Goal: Find specific page/section: Find specific page/section

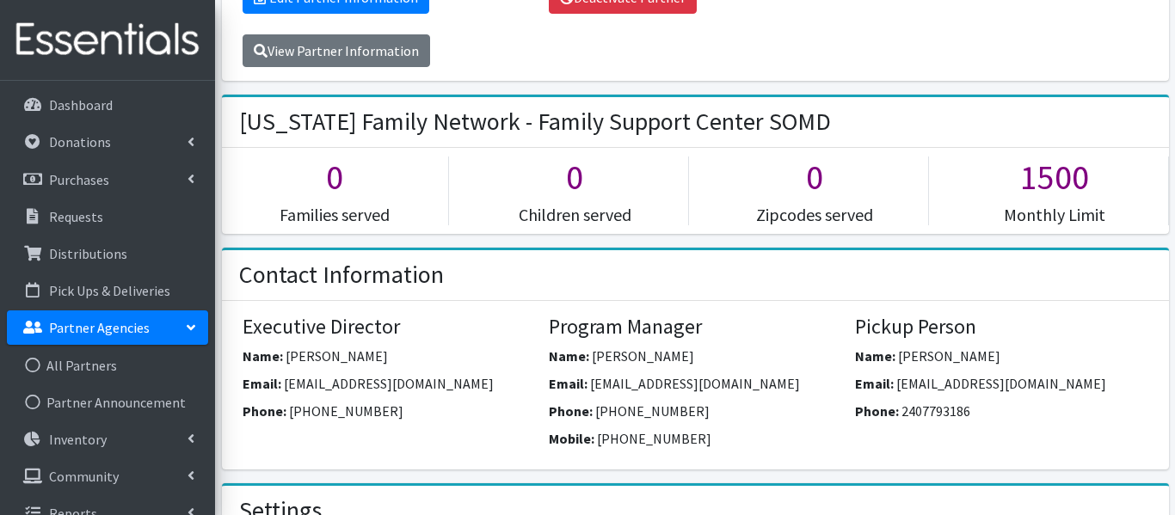
scroll to position [347, 0]
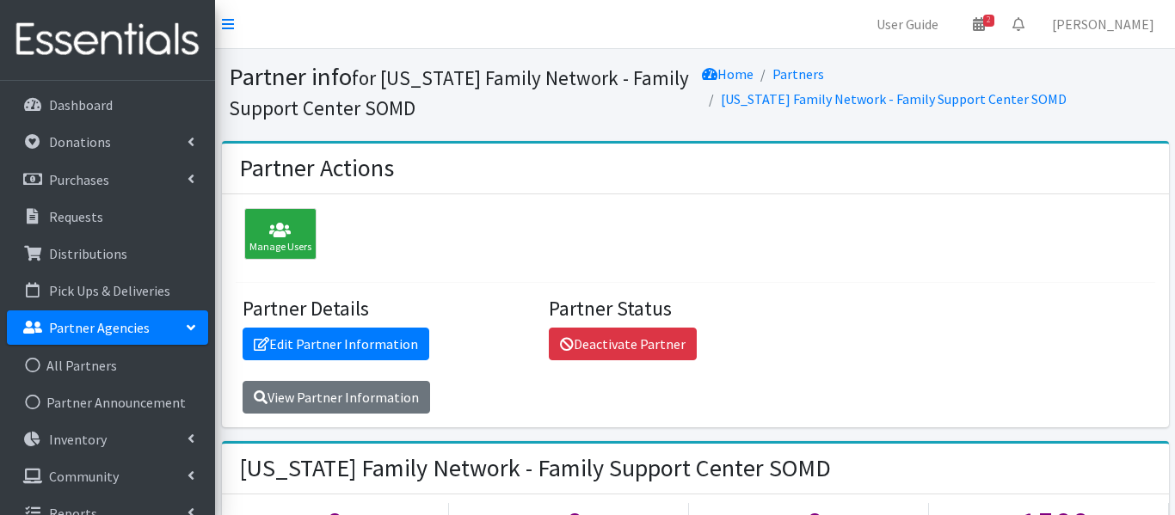
scroll to position [347, 0]
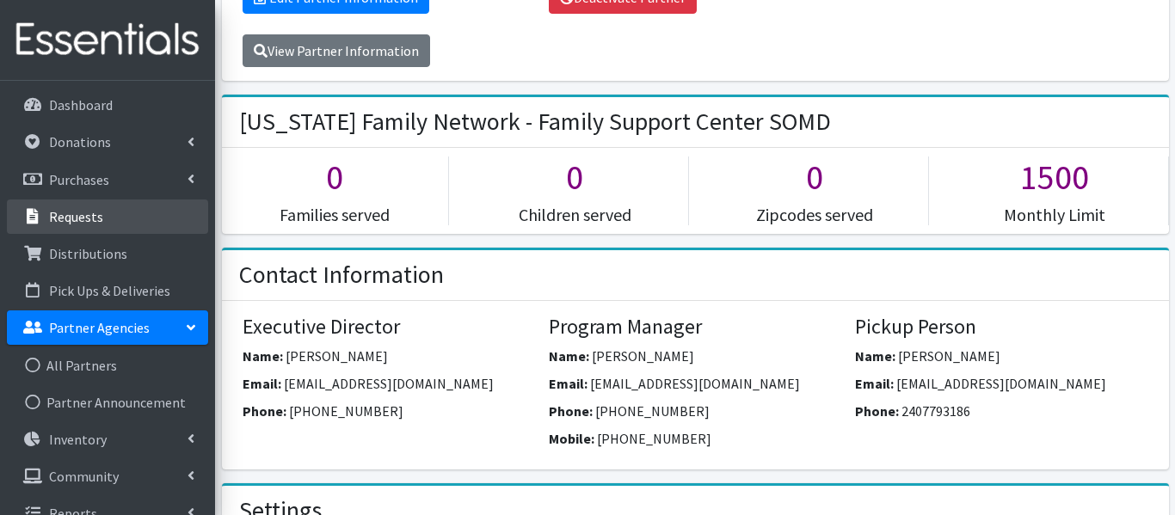
click at [110, 209] on link "Requests" at bounding box center [107, 217] width 201 height 34
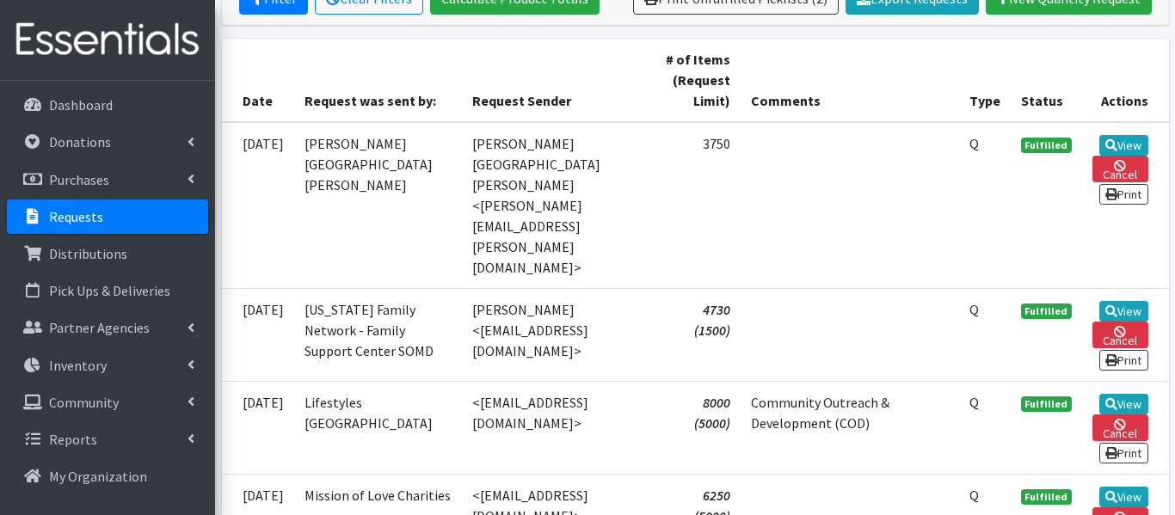
scroll to position [358, 0]
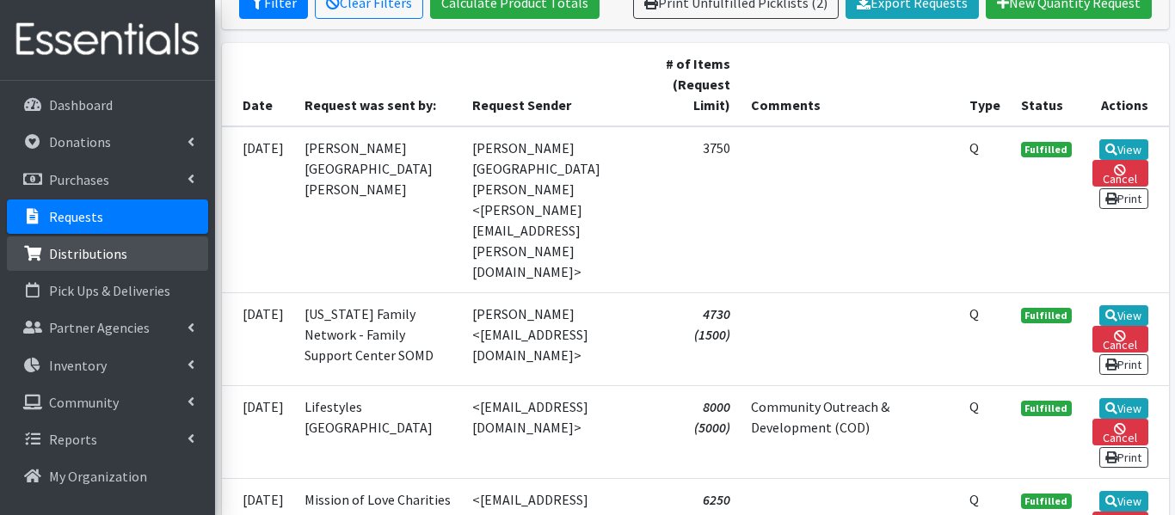
click at [67, 244] on link "Distributions" at bounding box center [107, 254] width 201 height 34
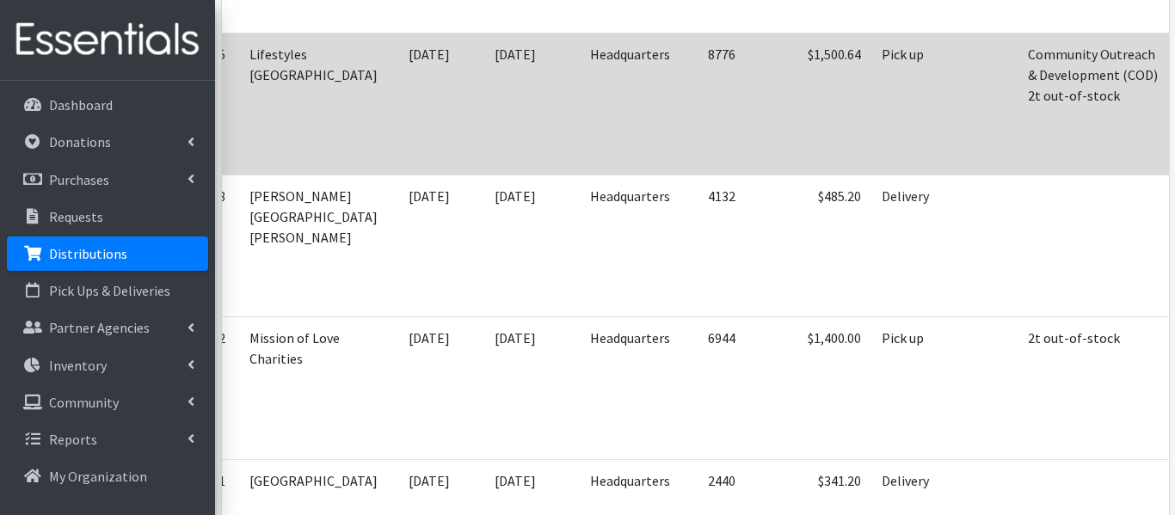
scroll to position [829, 0]
